Goal: Download file/media

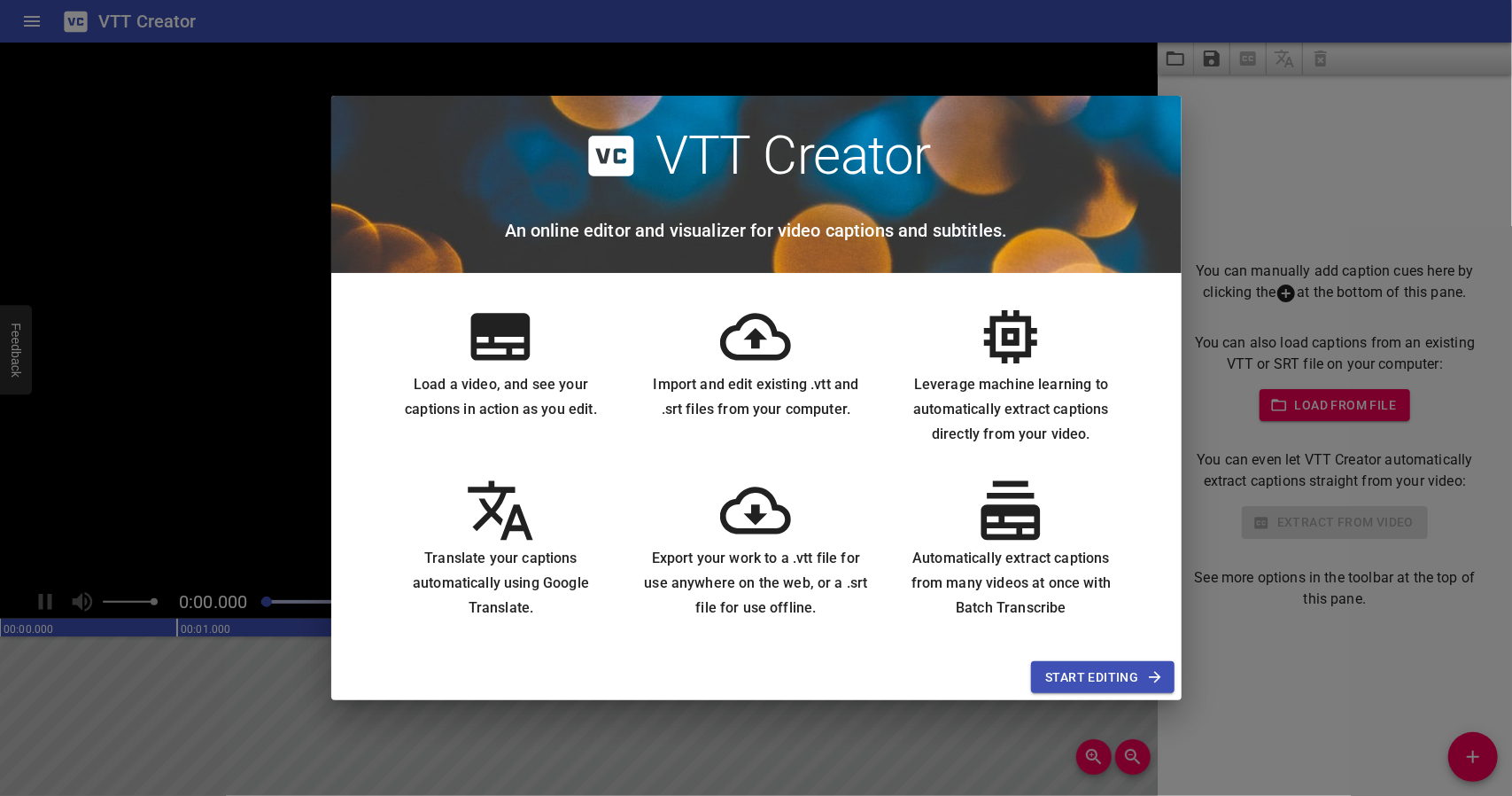
click at [1139, 678] on span "Start Editing" at bounding box center [1102, 677] width 114 height 22
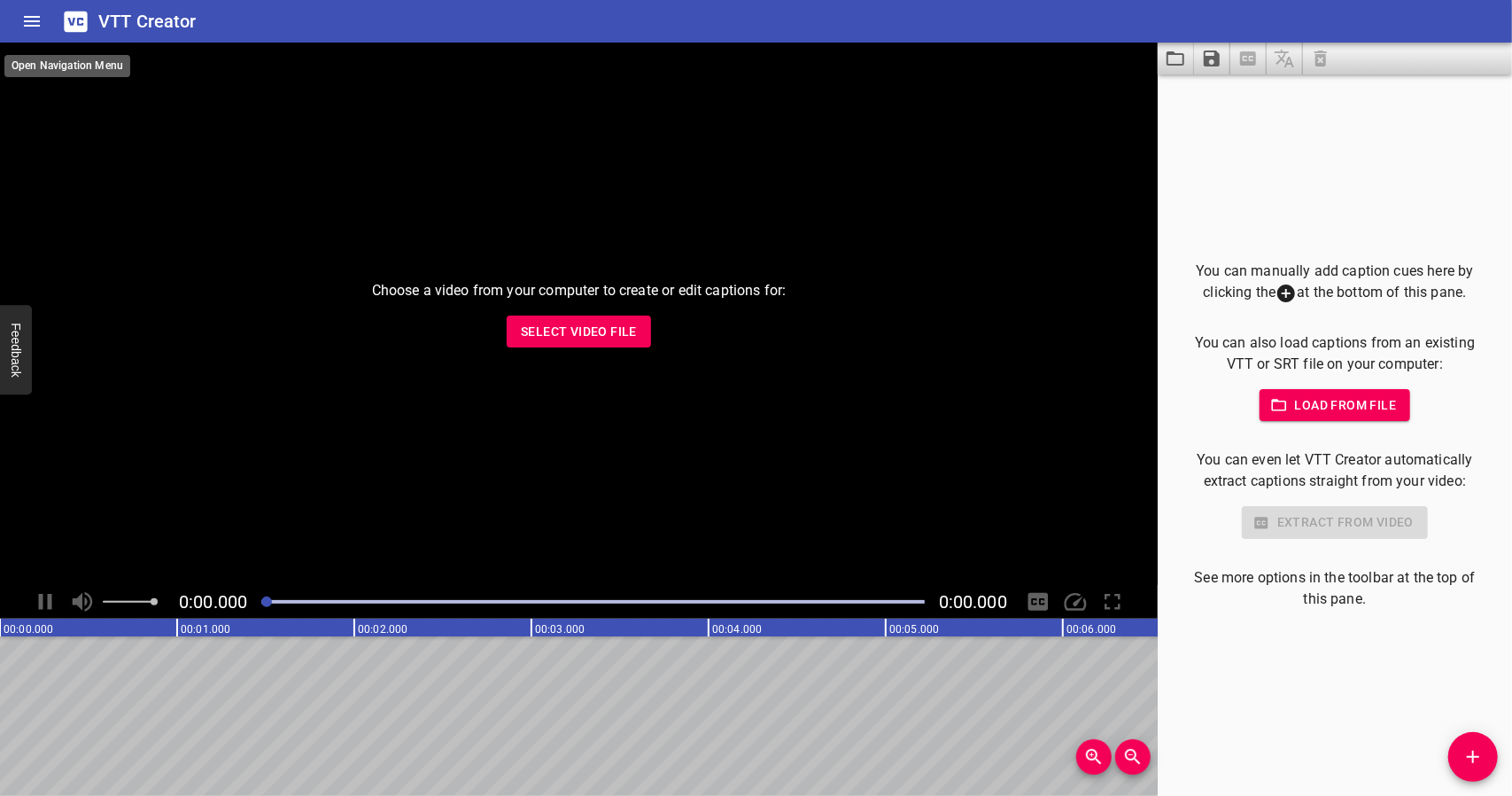
click at [34, 18] on icon "Home" at bounding box center [32, 21] width 21 height 21
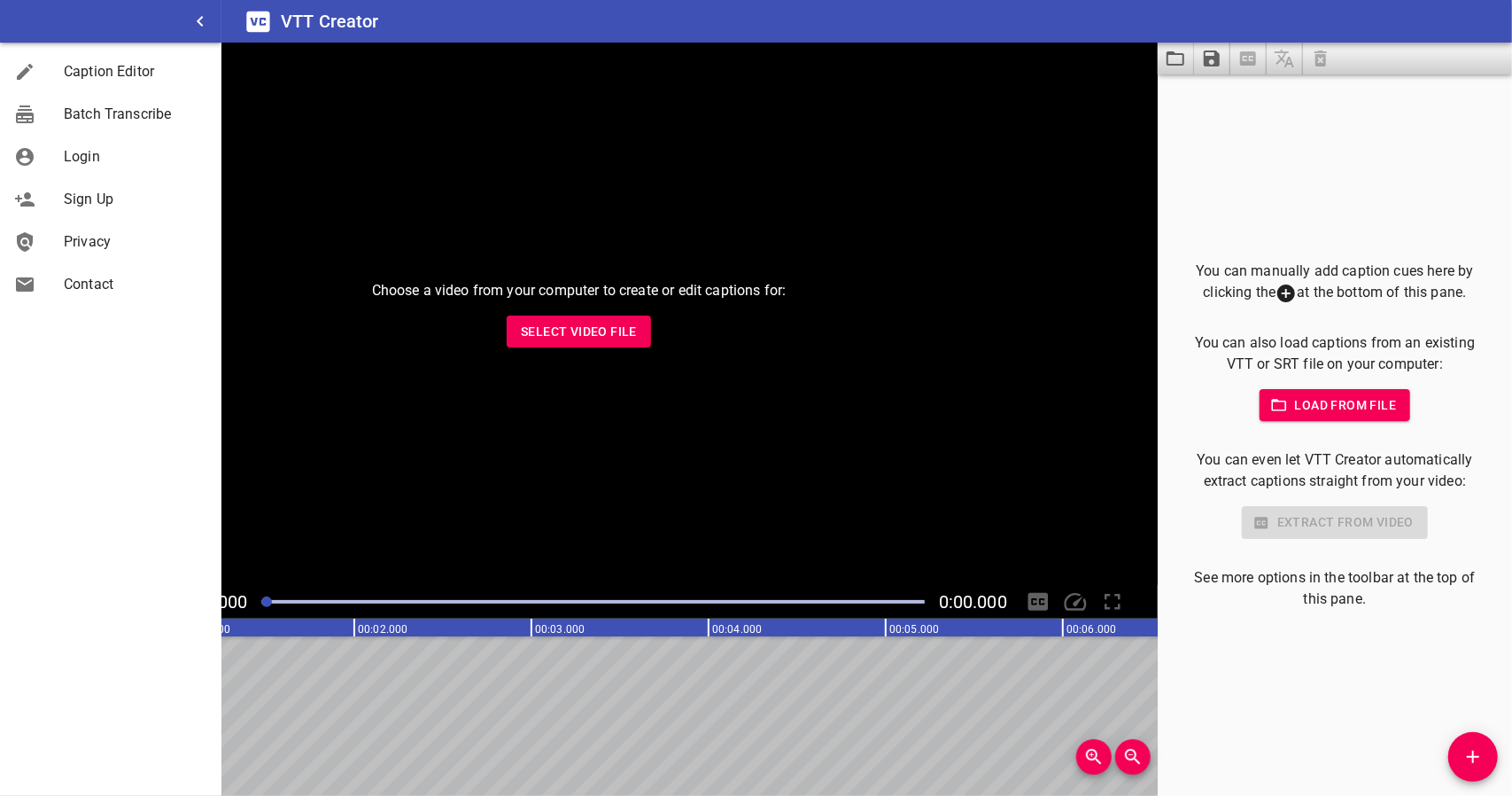
click at [196, 16] on icon "button" at bounding box center [200, 21] width 21 height 21
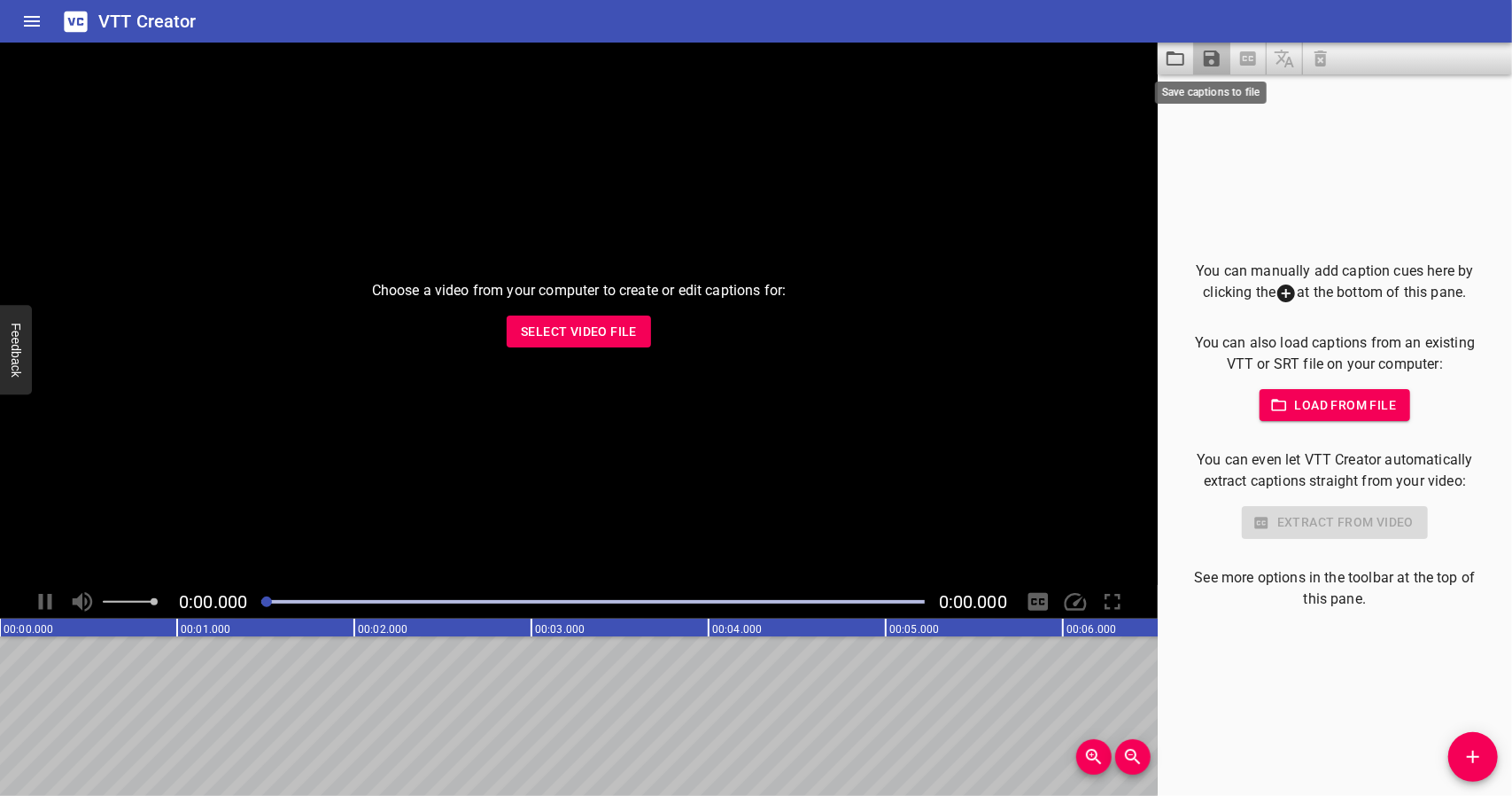
click at [1207, 63] on icon "Save captions to file" at bounding box center [1211, 58] width 15 height 15
click at [1253, 103] on li "Save to VTT file" at bounding box center [1259, 97] width 131 height 32
click at [1216, 56] on icon "Save captions to file" at bounding box center [1211, 58] width 15 height 15
click at [1367, 122] on div at bounding box center [756, 398] width 1512 height 796
click at [1207, 58] on icon "Save captions to file" at bounding box center [1211, 58] width 15 height 15
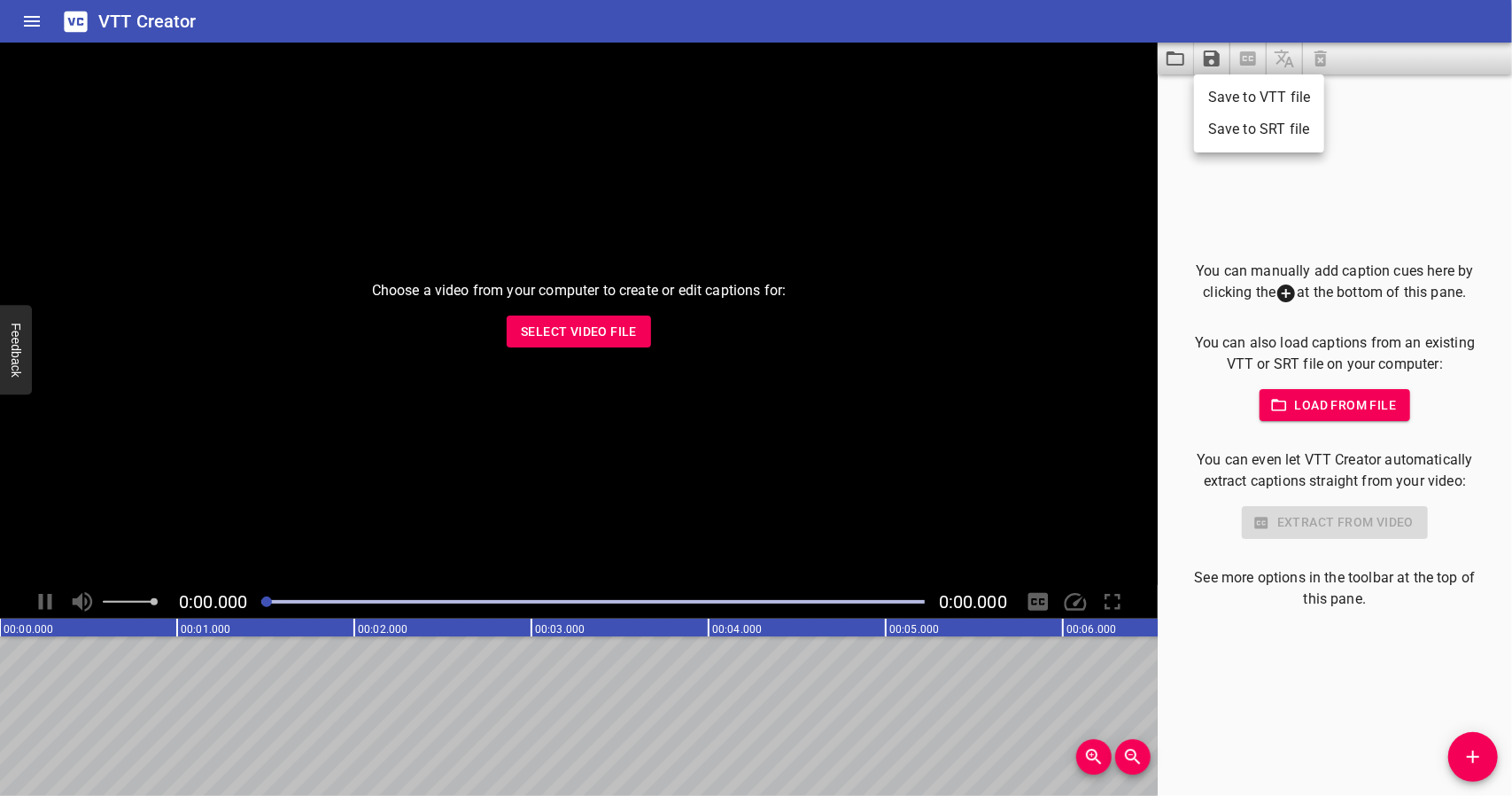
click at [1244, 122] on li "Save to SRT file" at bounding box center [1259, 129] width 131 height 32
click at [1217, 66] on icon "Save captions to file" at bounding box center [1211, 58] width 15 height 15
click at [1283, 101] on li "Save to VTT file" at bounding box center [1259, 97] width 131 height 32
